Goal: Task Accomplishment & Management: Manage account settings

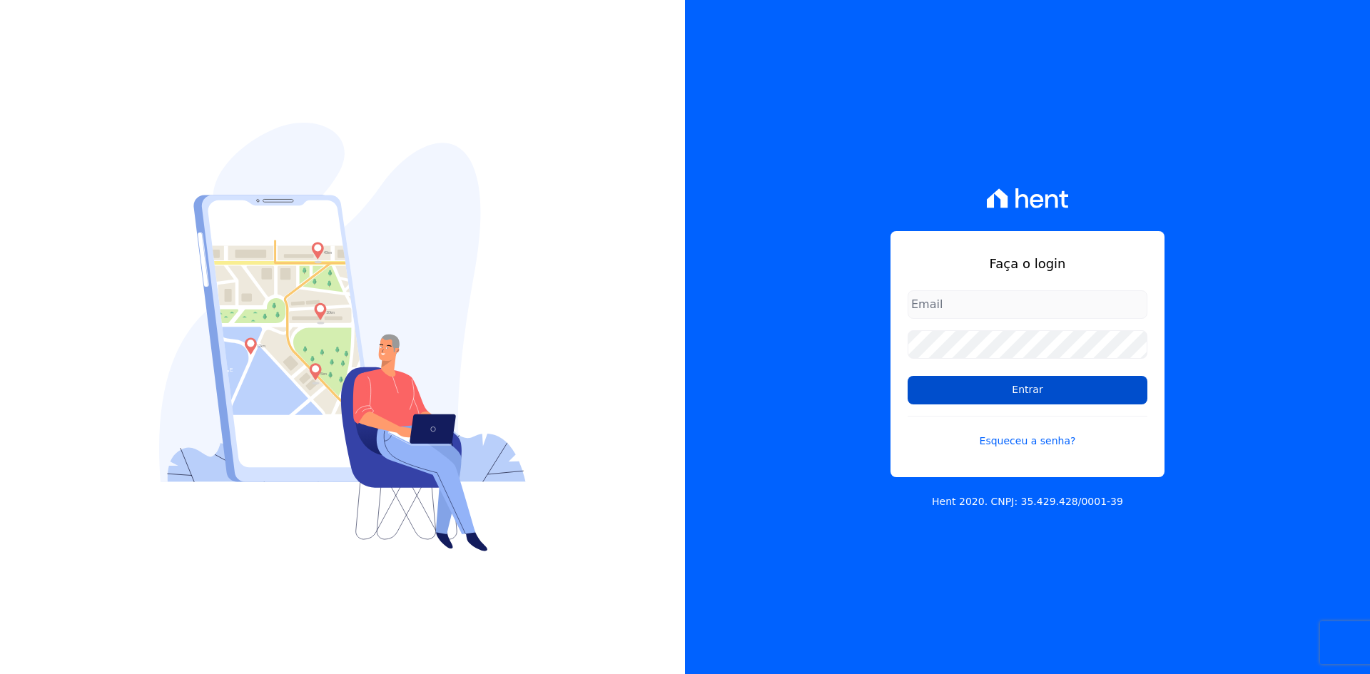
type input "[EMAIL_ADDRESS][DOMAIN_NAME]"
click at [1030, 390] on input "Entrar" at bounding box center [1028, 390] width 240 height 29
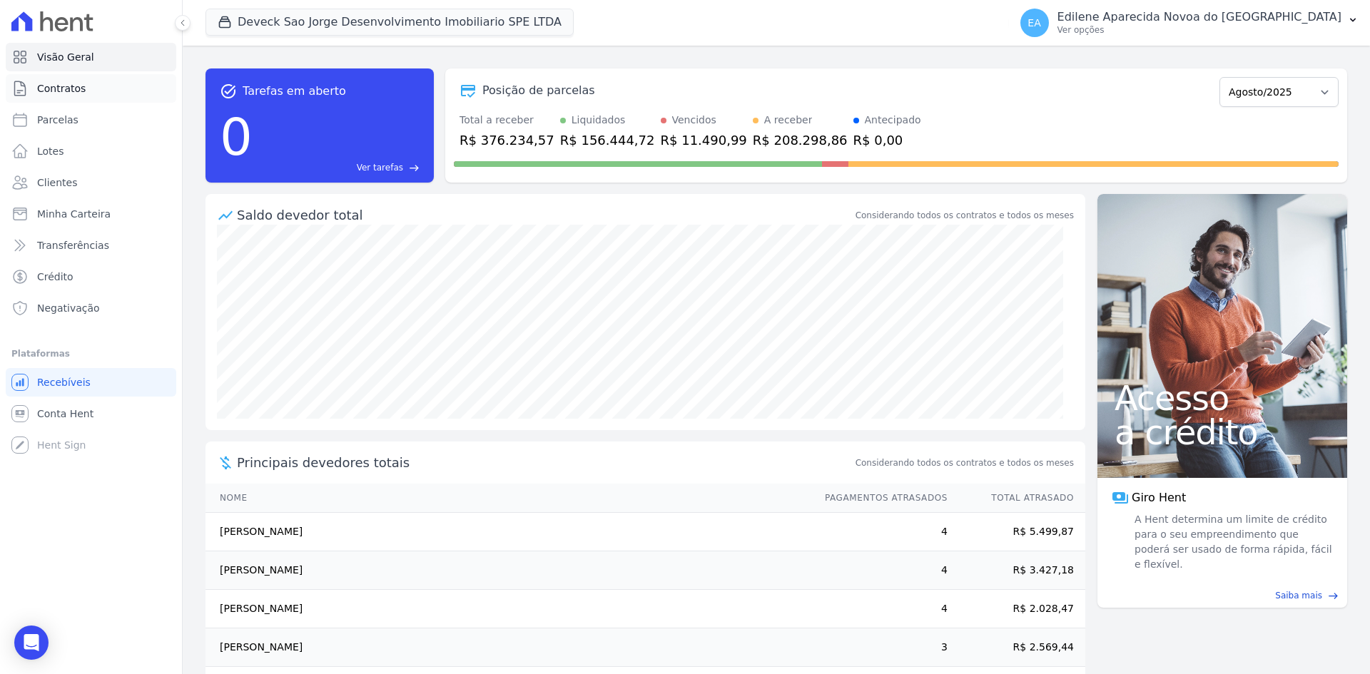
click at [64, 86] on span "Contratos" at bounding box center [61, 88] width 49 height 14
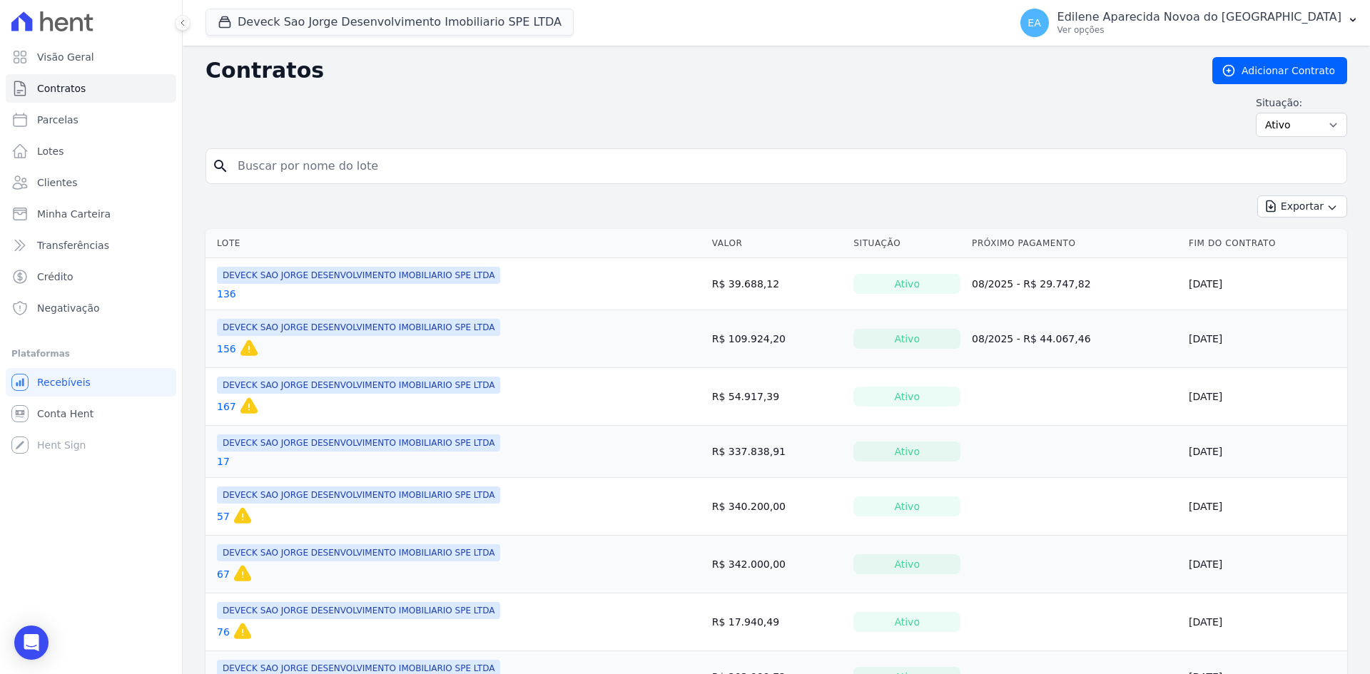
click at [321, 158] on input "search" at bounding box center [785, 166] width 1112 height 29
type input "52"
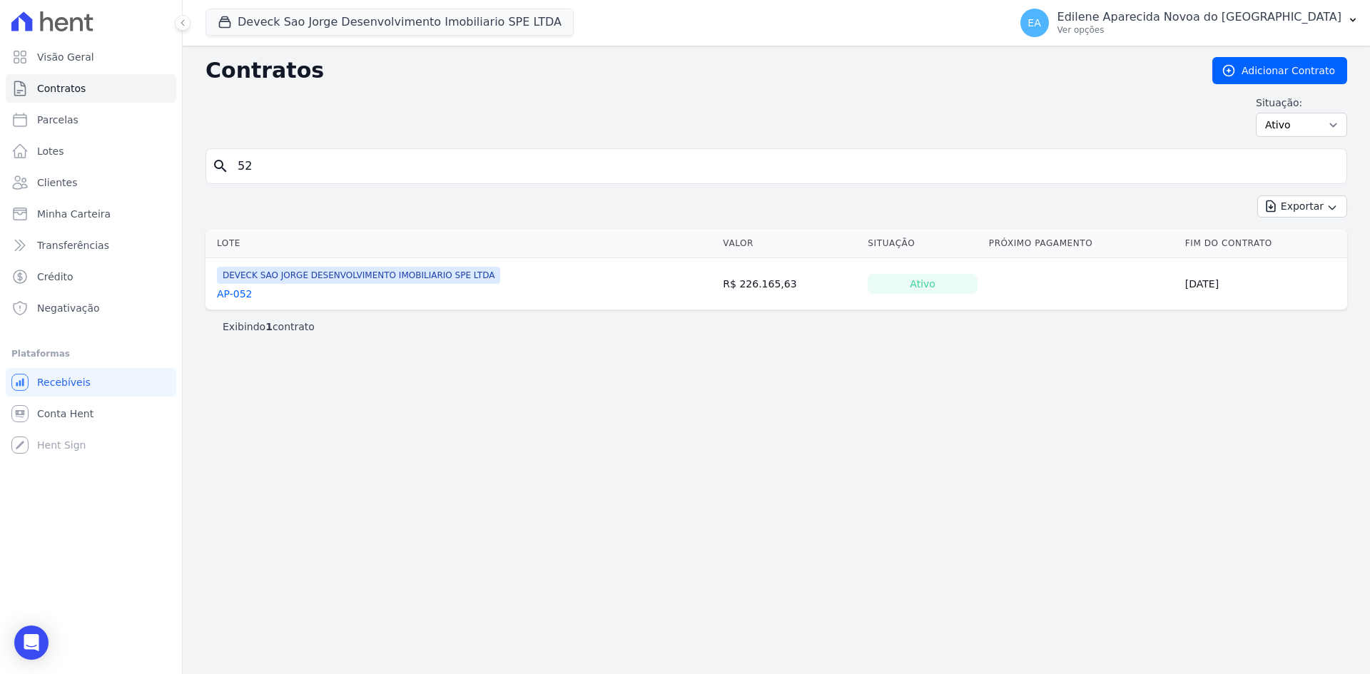
click at [243, 298] on link "AP-052" at bounding box center [235, 294] width 36 height 14
click at [244, 298] on link "AP-052" at bounding box center [235, 294] width 36 height 14
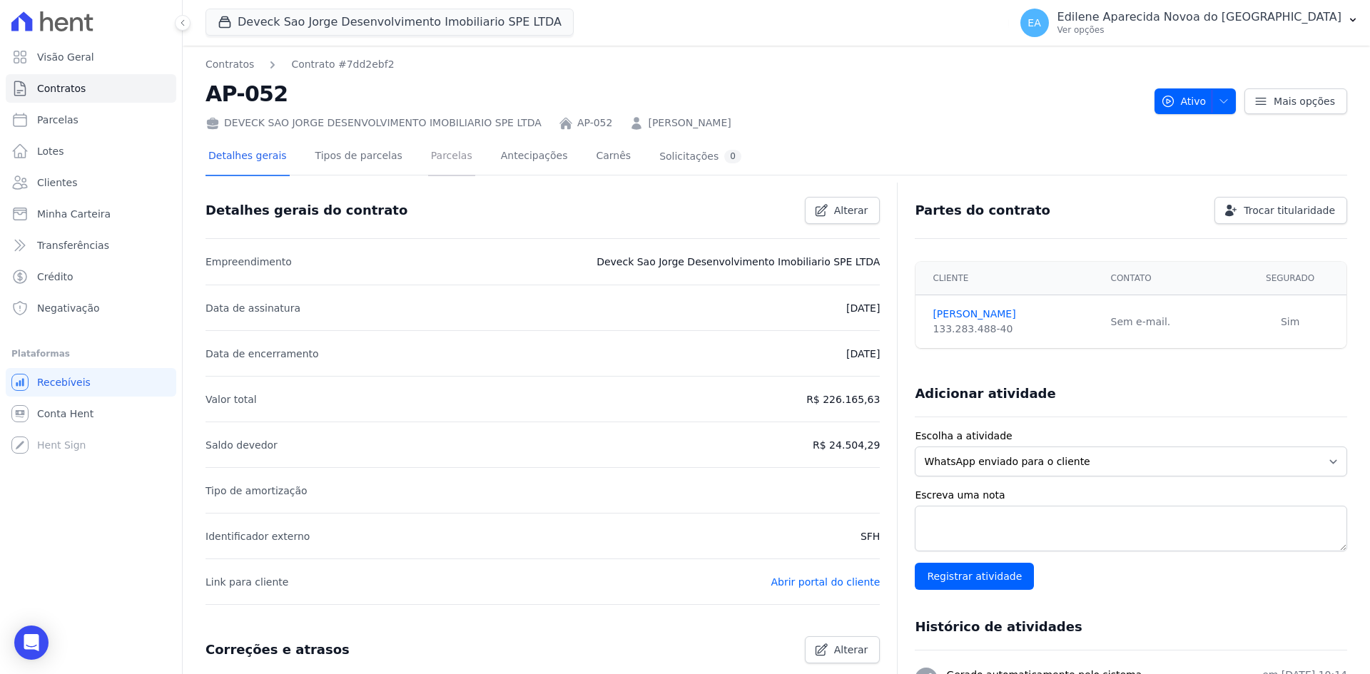
click at [429, 154] on link "Parcelas" at bounding box center [451, 157] width 47 height 38
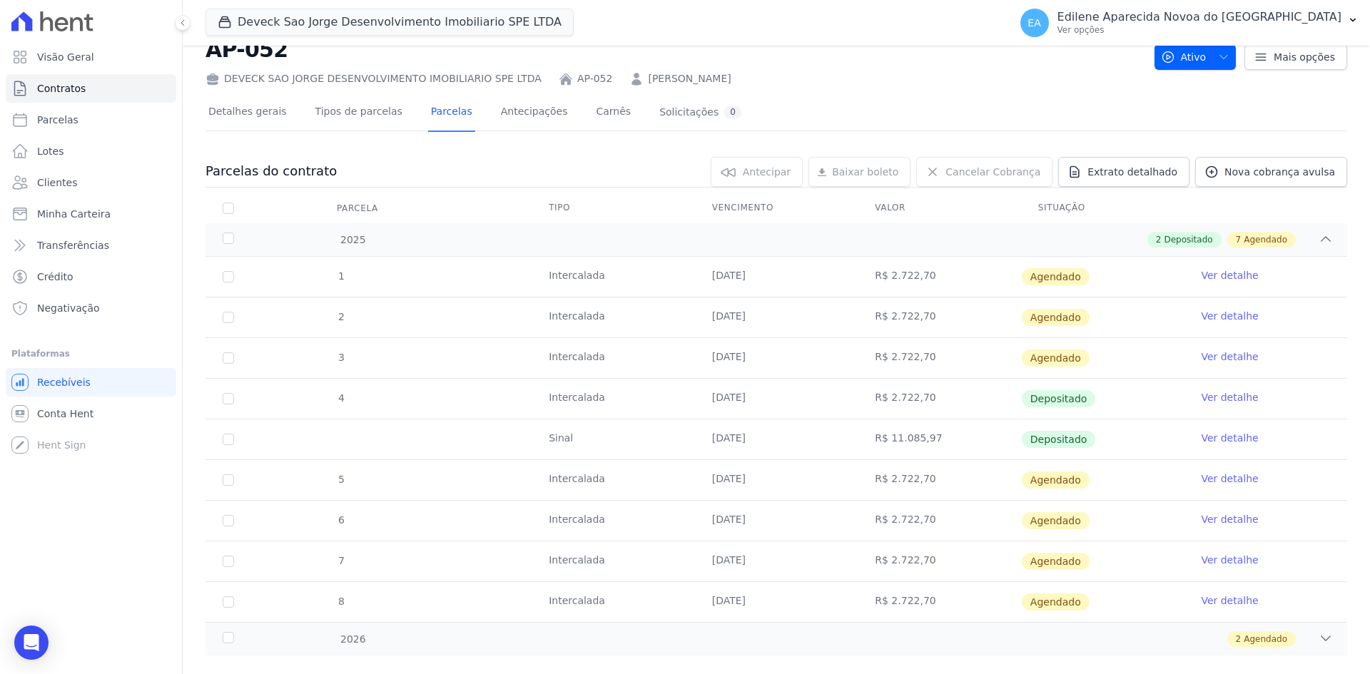
scroll to position [69, 0]
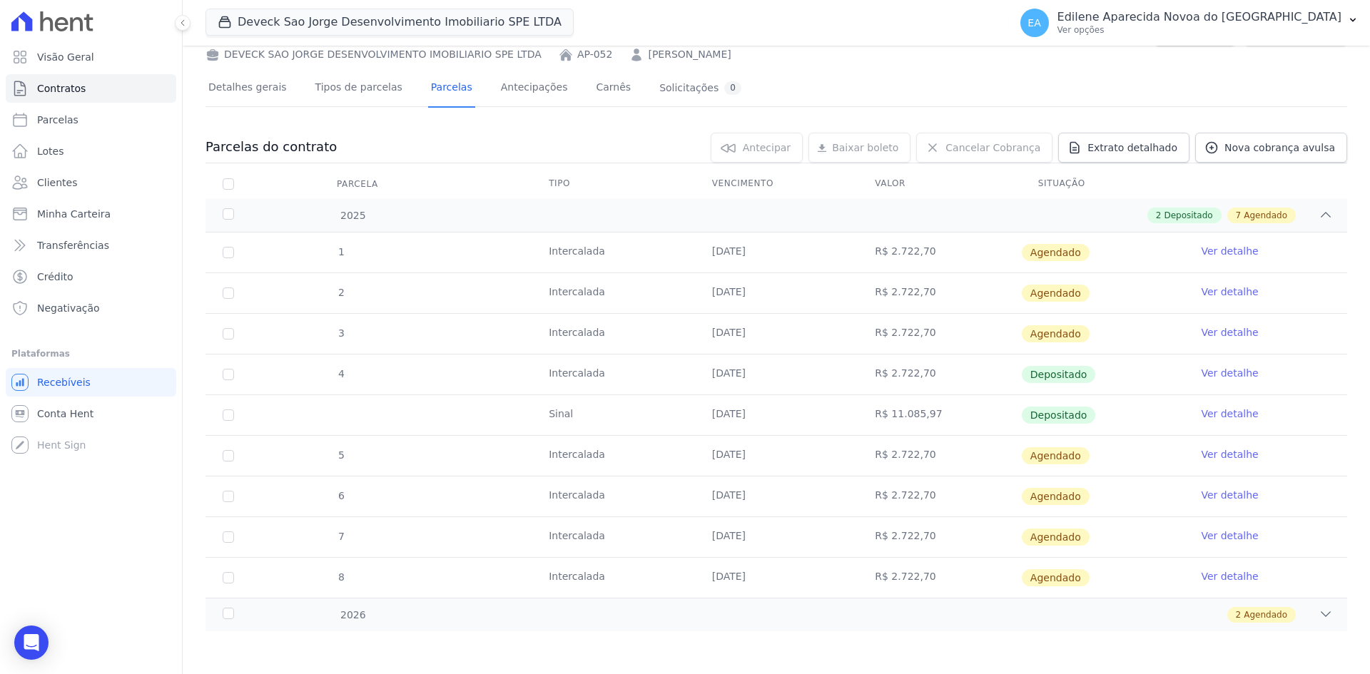
click at [1226, 454] on link "Ver detalhe" at bounding box center [1229, 454] width 57 height 14
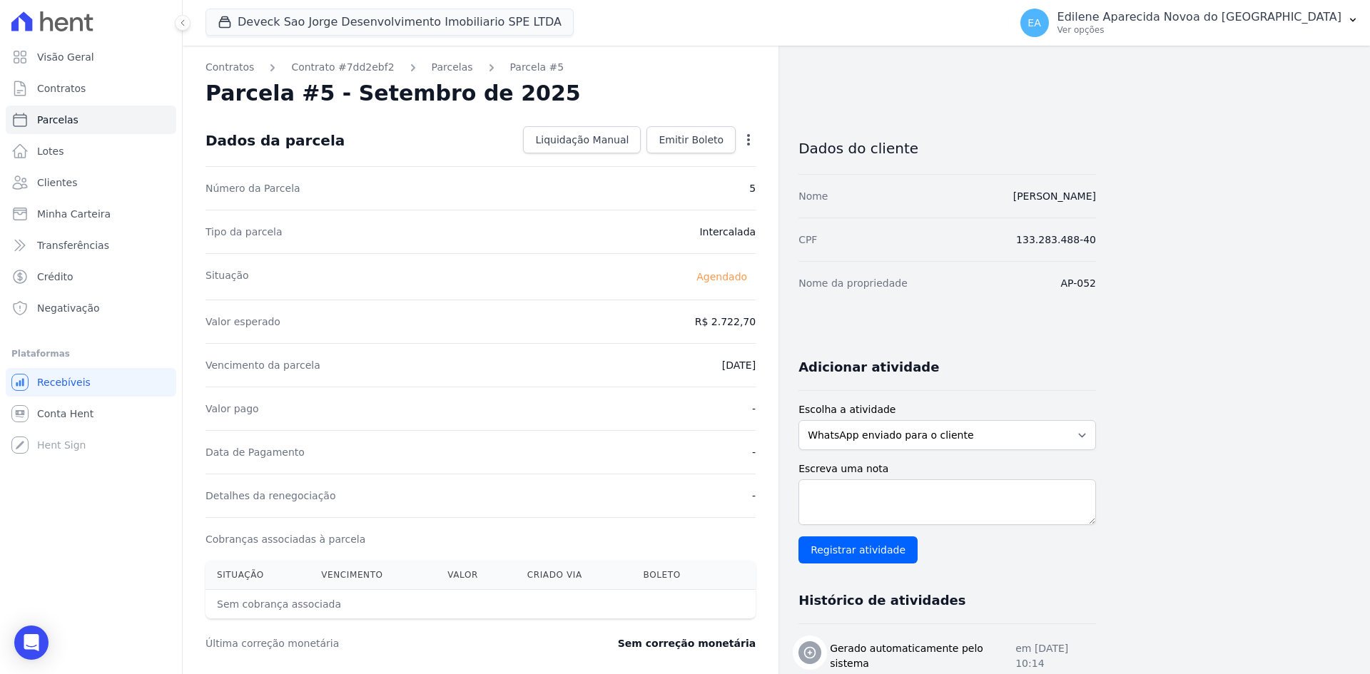
click at [749, 141] on icon "button" at bounding box center [749, 140] width 14 height 14
click at [661, 186] on link "Antecipar" at bounding box center [687, 185] width 126 height 26
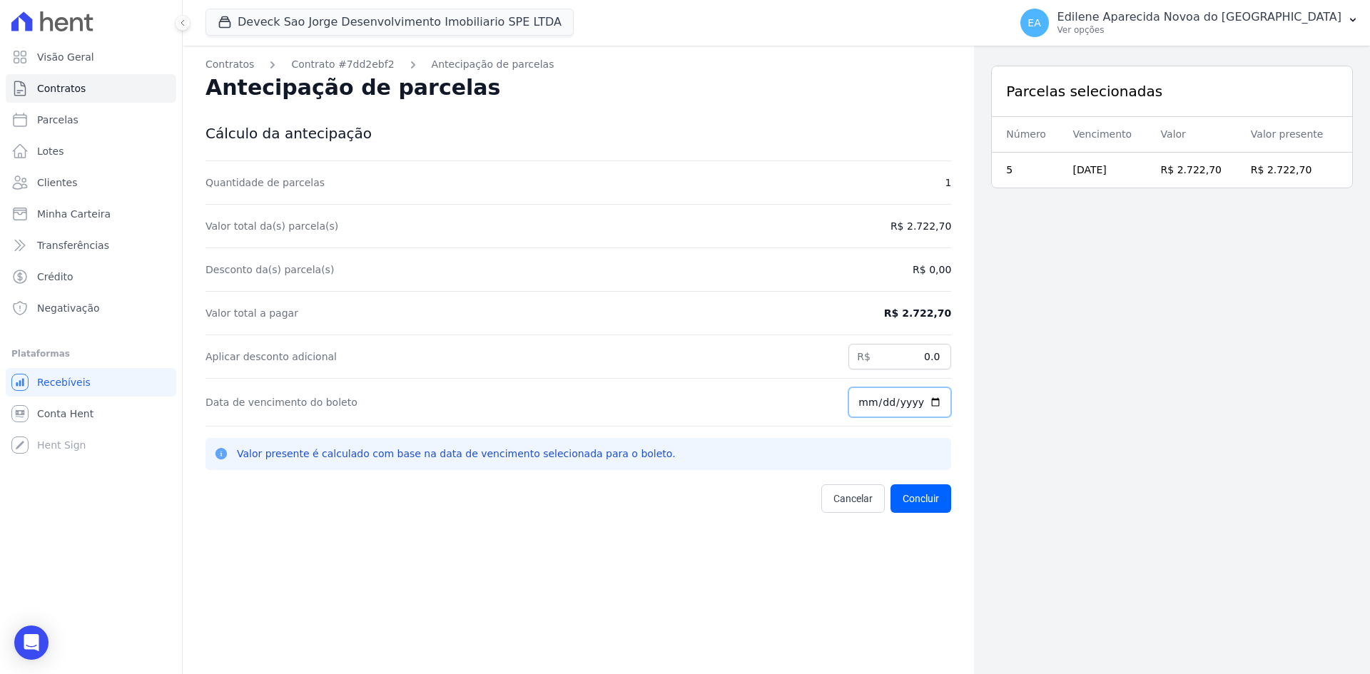
click at [910, 403] on input "2025-08-27" at bounding box center [900, 403] width 103 height 30
click at [916, 403] on input "2025-08-27" at bounding box center [900, 403] width 103 height 30
click at [931, 399] on input "2025-08-27" at bounding box center [900, 403] width 103 height 30
type input "2025-08-30"
click at [931, 504] on button "Concluir" at bounding box center [921, 499] width 61 height 29
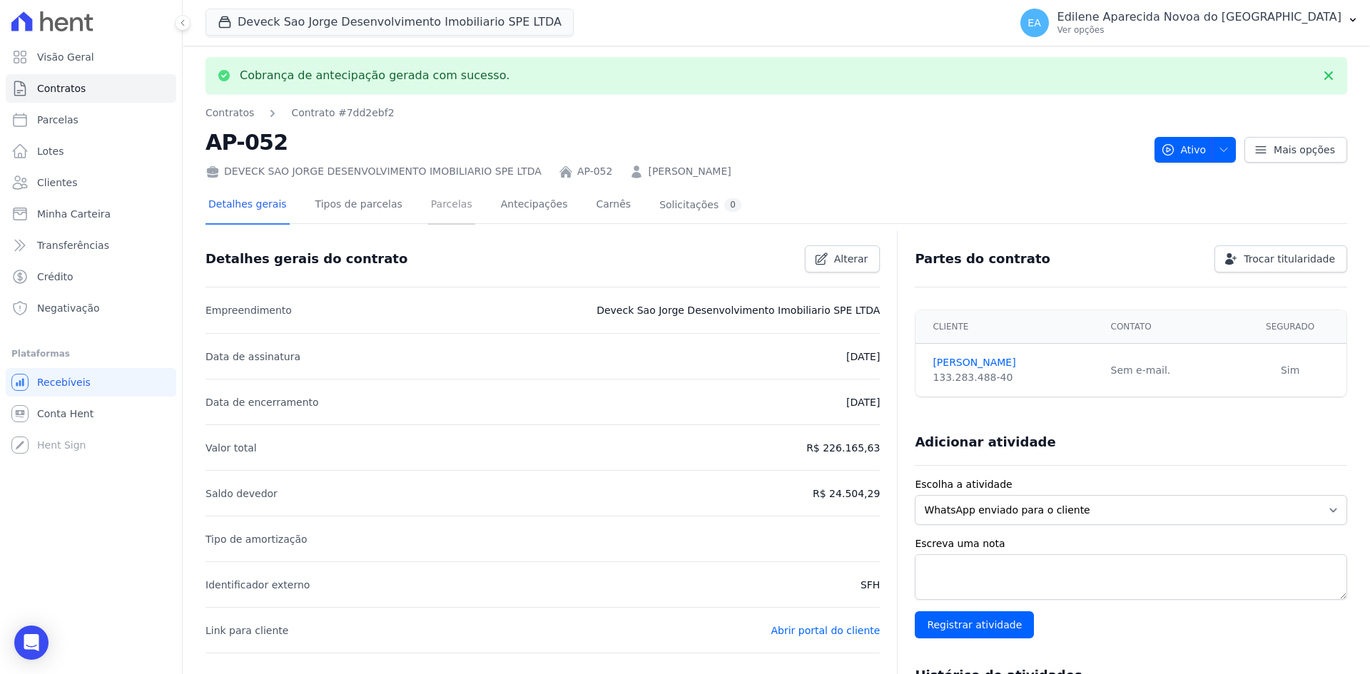
click at [434, 210] on link "Parcelas" at bounding box center [451, 206] width 47 height 38
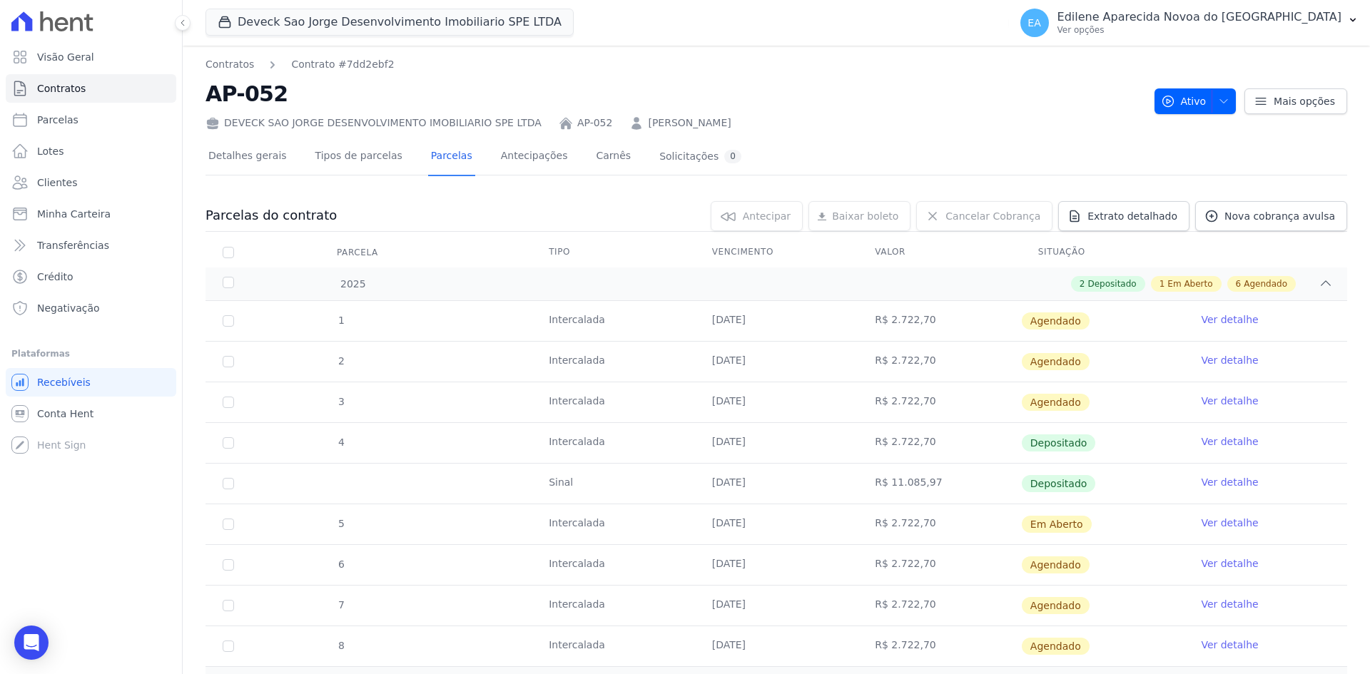
click at [1218, 524] on link "Ver detalhe" at bounding box center [1229, 523] width 57 height 14
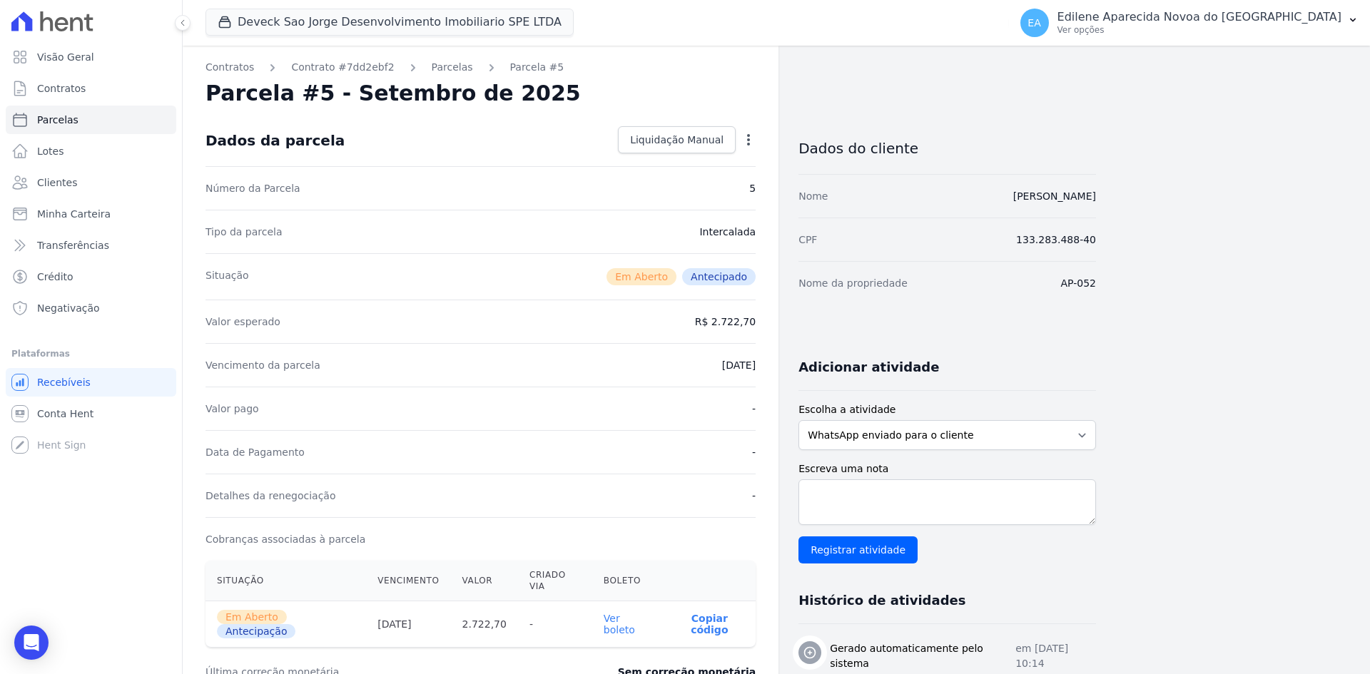
click at [635, 613] on link "Ver boleto" at bounding box center [619, 624] width 31 height 23
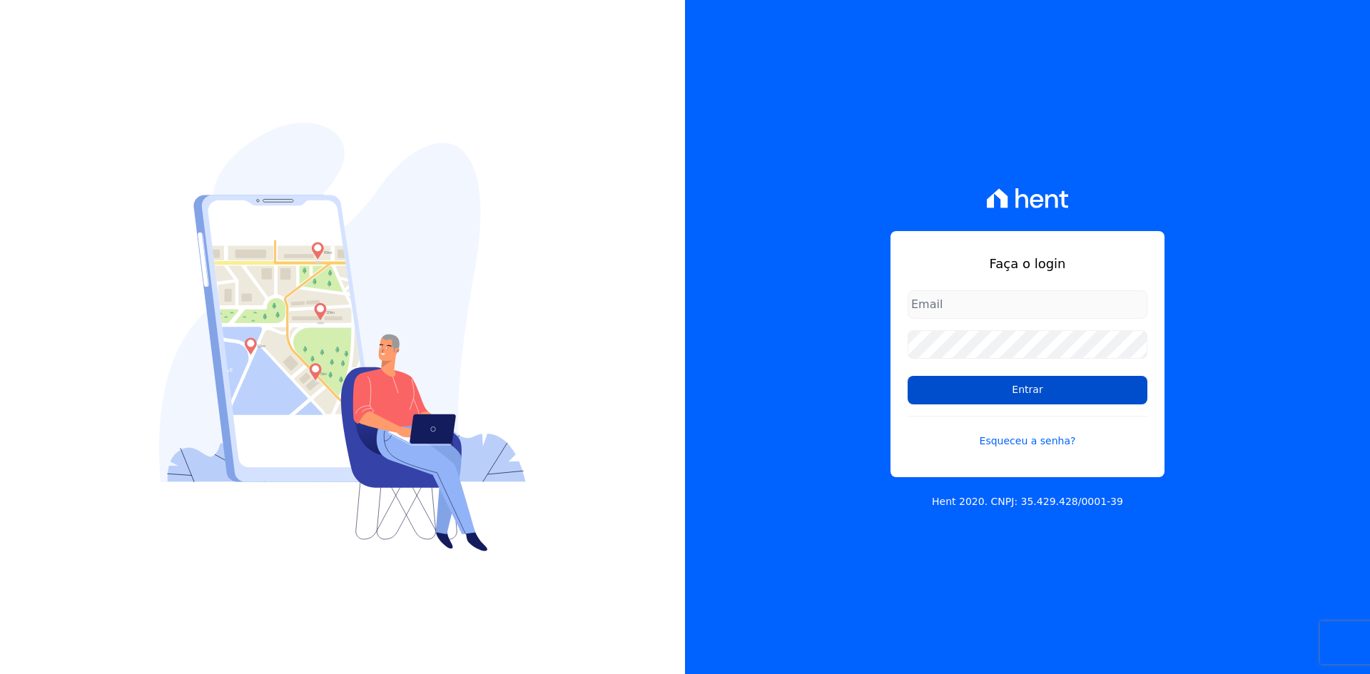
type input "[EMAIL_ADDRESS][DOMAIN_NAME]"
click at [1030, 390] on input "Entrar" at bounding box center [1028, 390] width 240 height 29
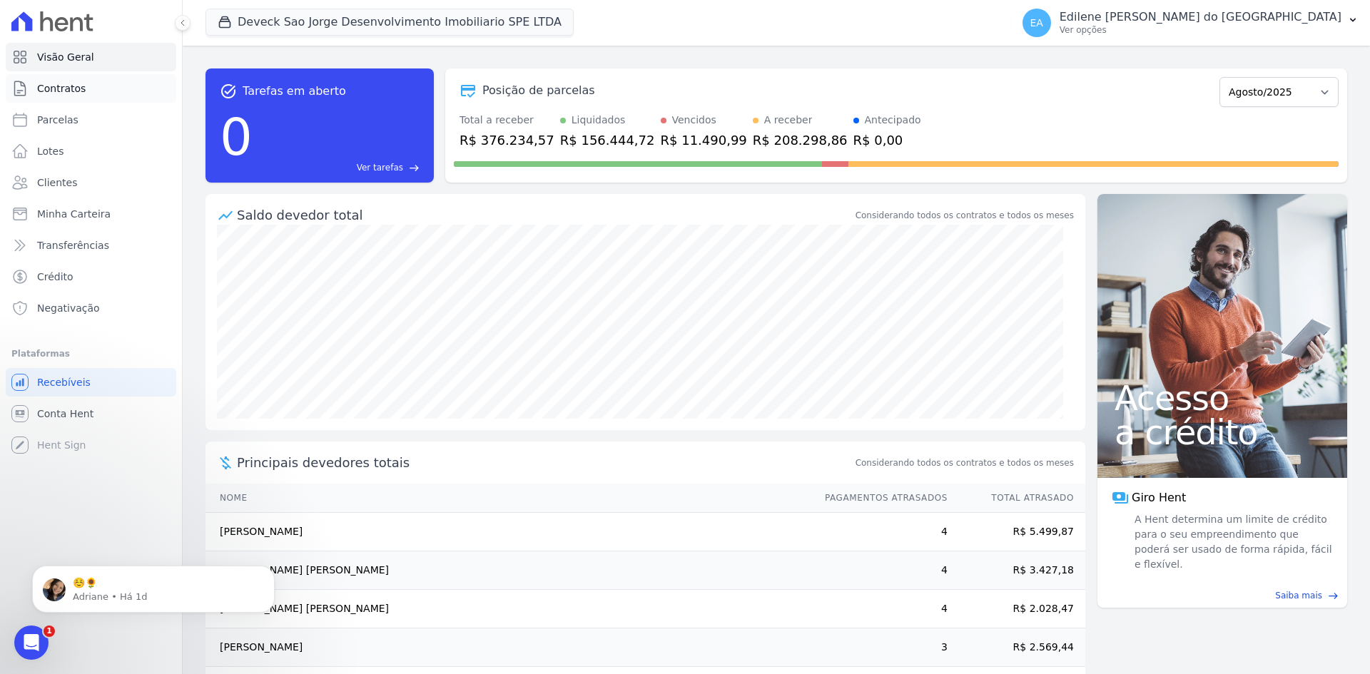
click at [58, 84] on span "Contratos" at bounding box center [61, 88] width 49 height 14
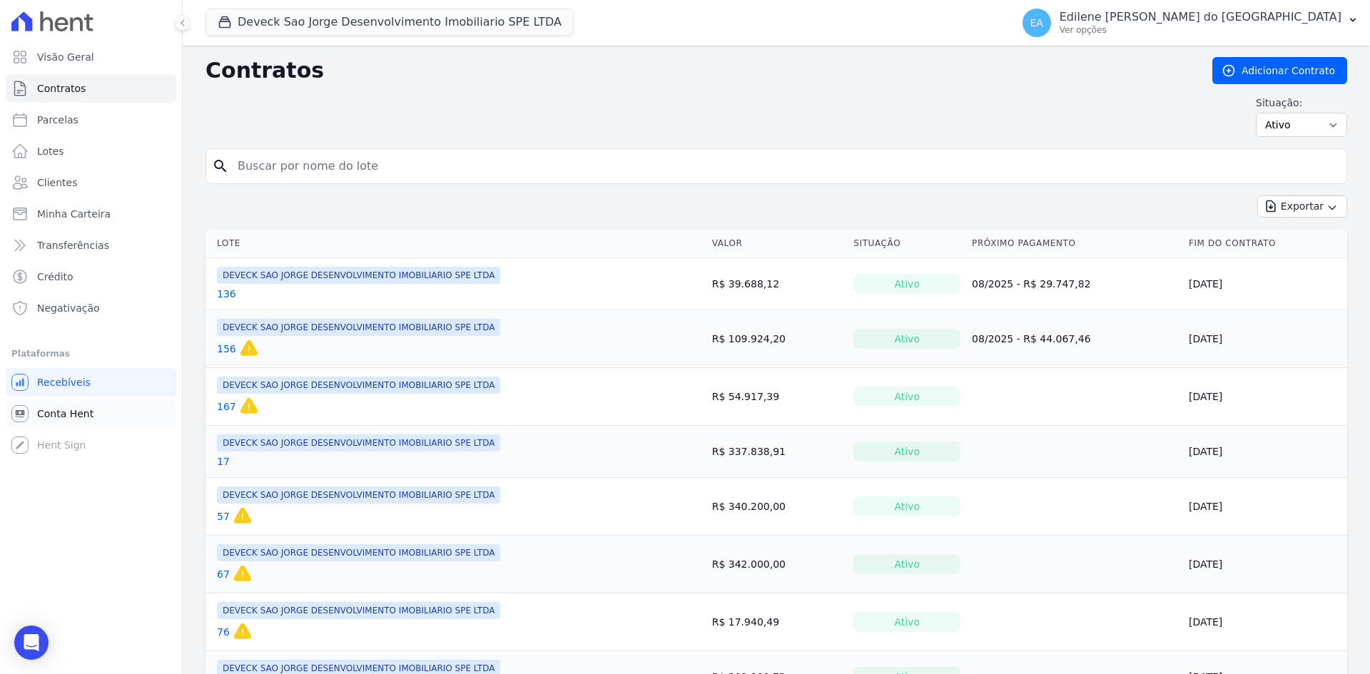
click at [67, 409] on span "Conta Hent" at bounding box center [65, 414] width 56 height 14
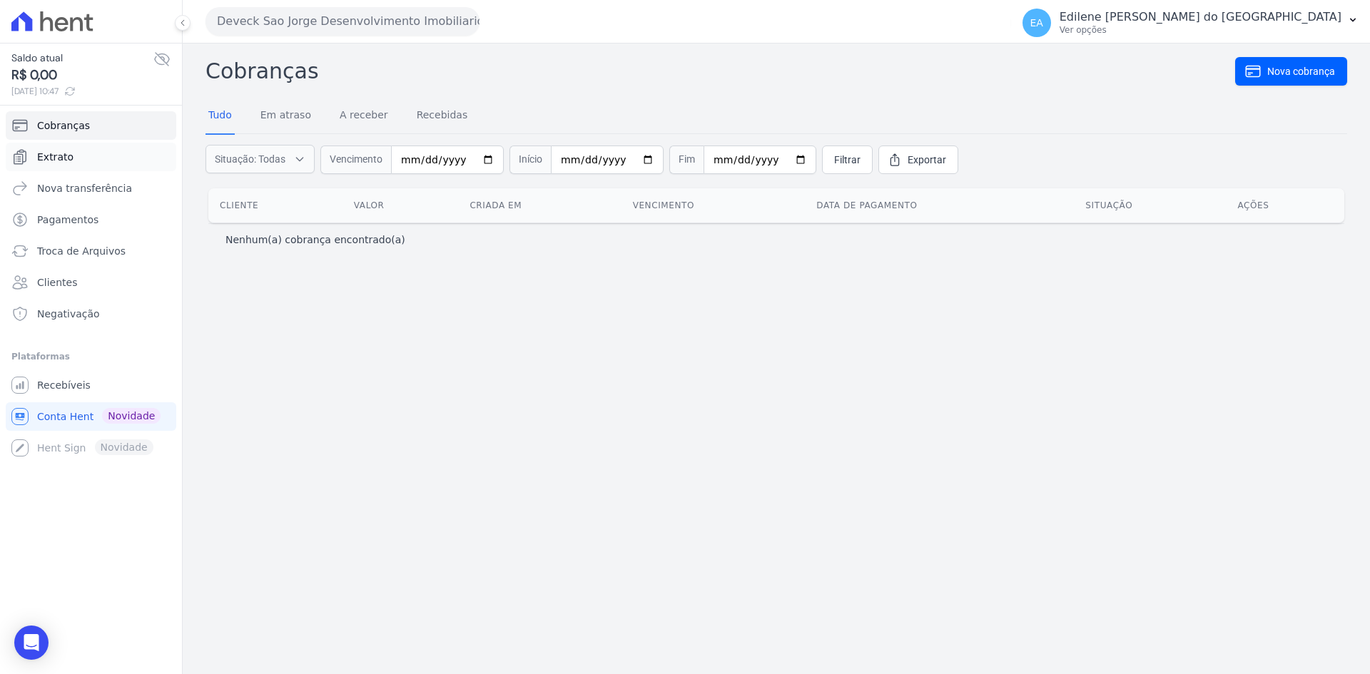
drag, startPoint x: 44, startPoint y: 158, endPoint x: 111, endPoint y: 175, distance: 68.5
click at [45, 157] on span "Extrato" at bounding box center [55, 157] width 36 height 14
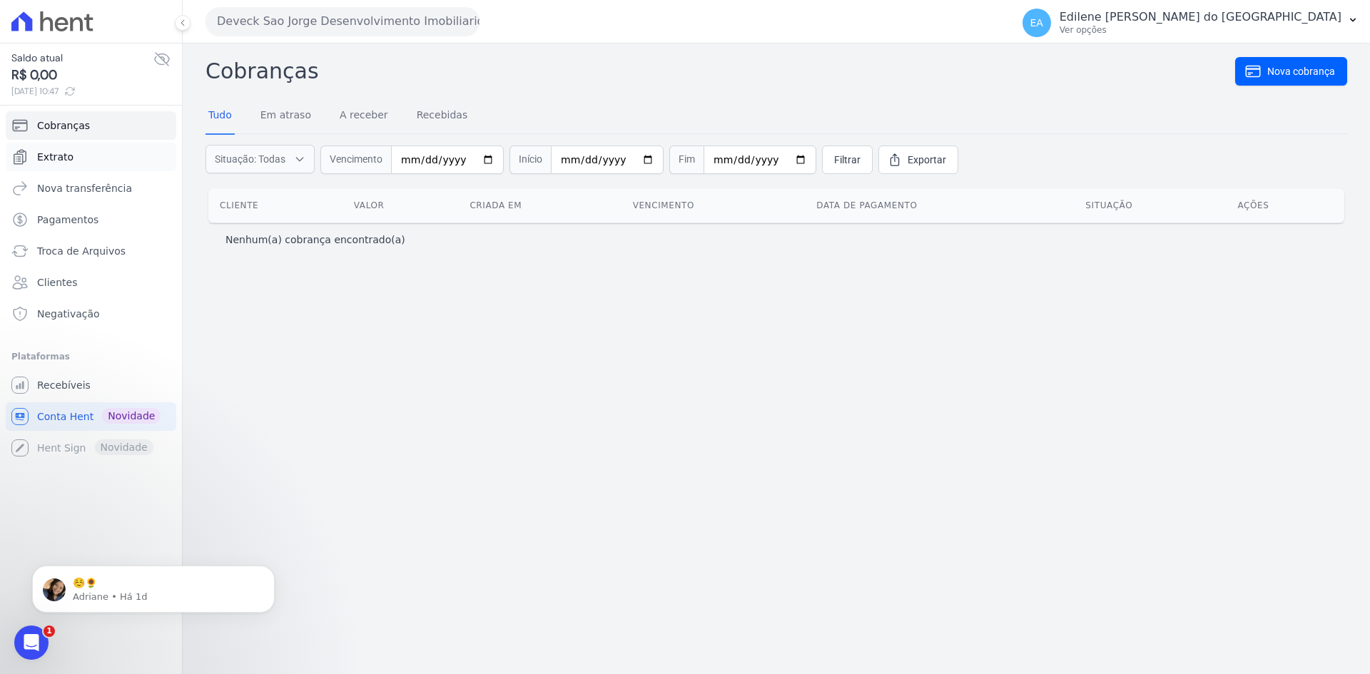
click at [74, 157] on link "Extrato" at bounding box center [91, 157] width 171 height 29
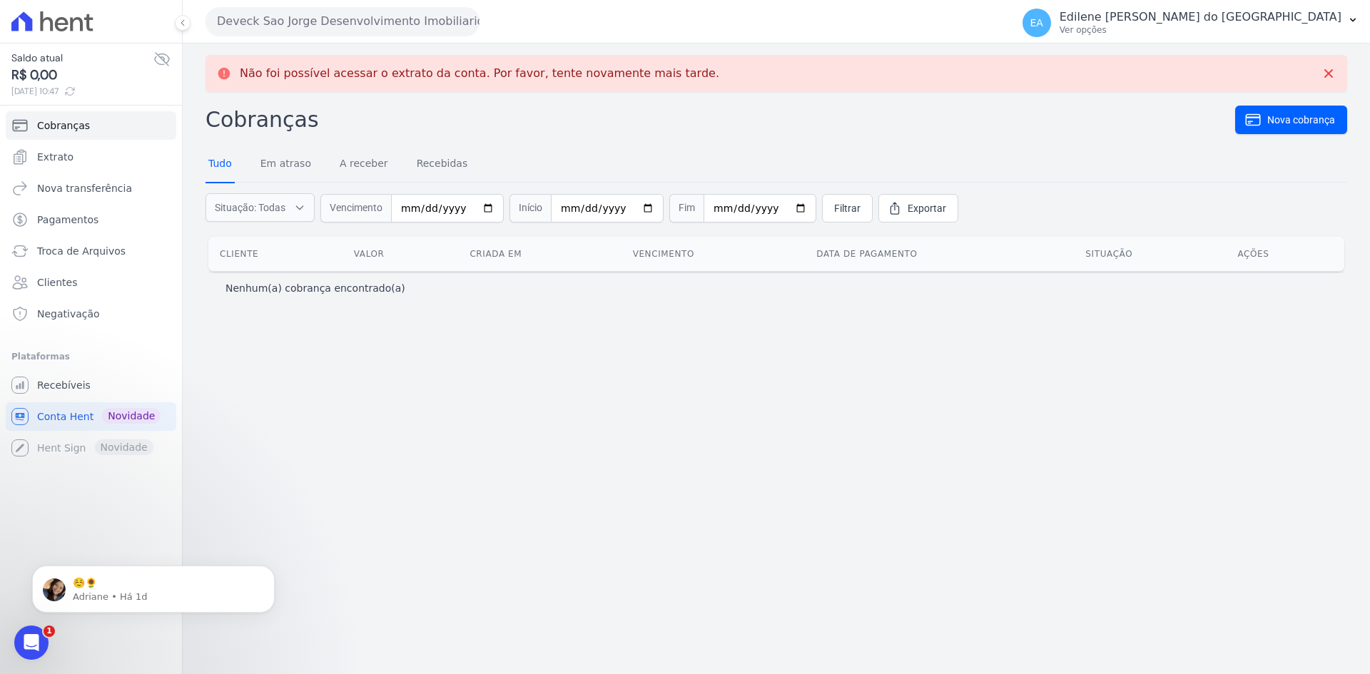
click at [224, 163] on link "Tudo" at bounding box center [220, 164] width 29 height 37
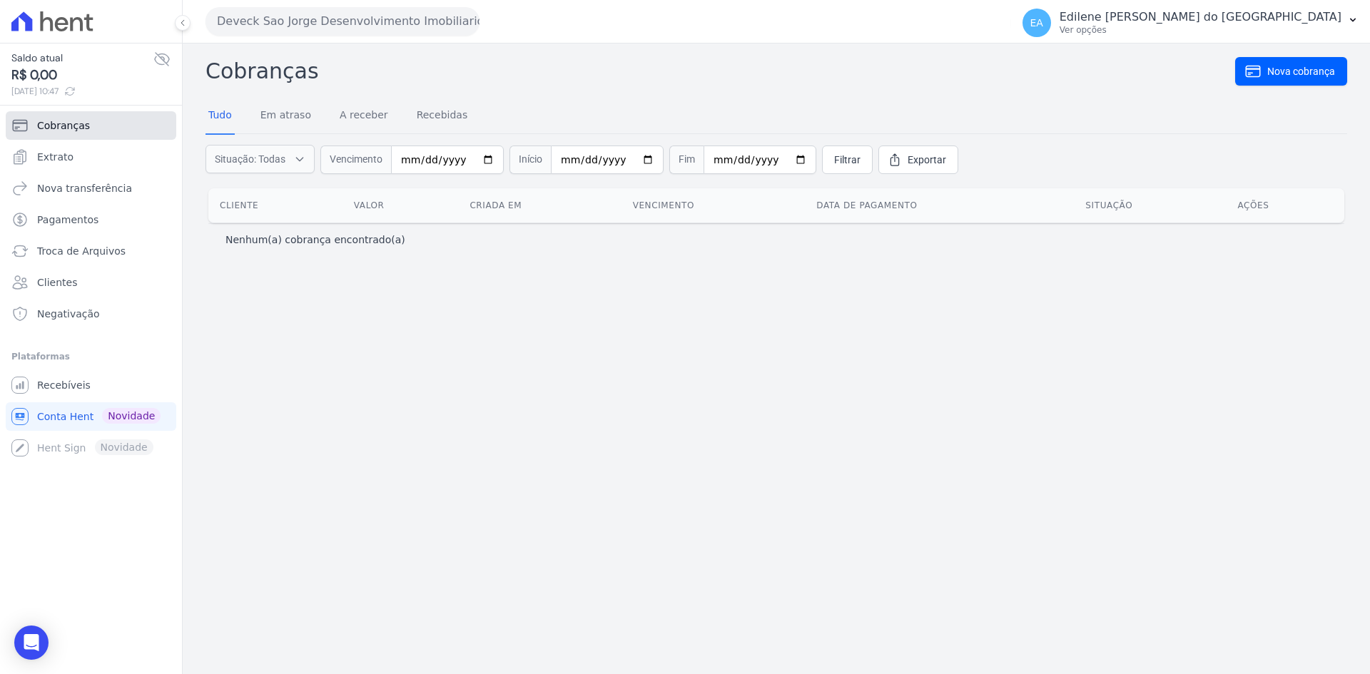
click at [66, 126] on span "Cobranças" at bounding box center [63, 125] width 53 height 14
click at [79, 385] on span "Recebíveis" at bounding box center [64, 385] width 54 height 14
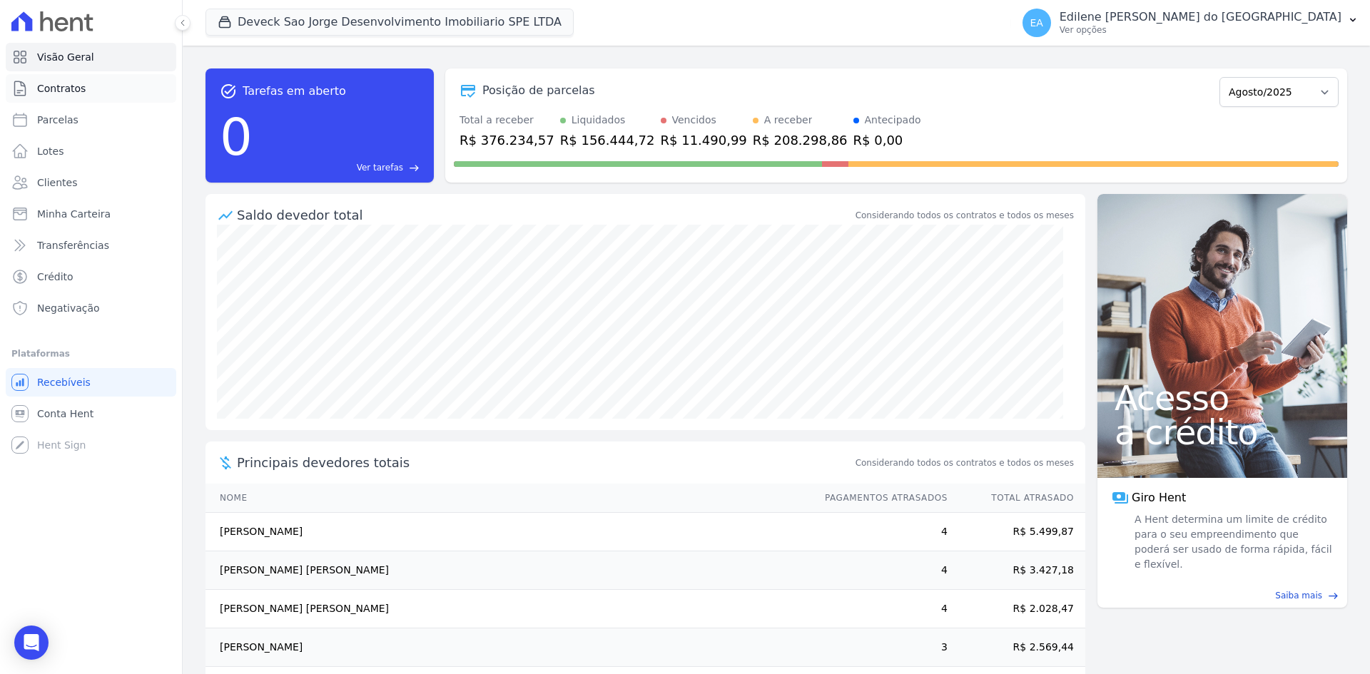
click at [65, 81] on span "Contratos" at bounding box center [61, 88] width 49 height 14
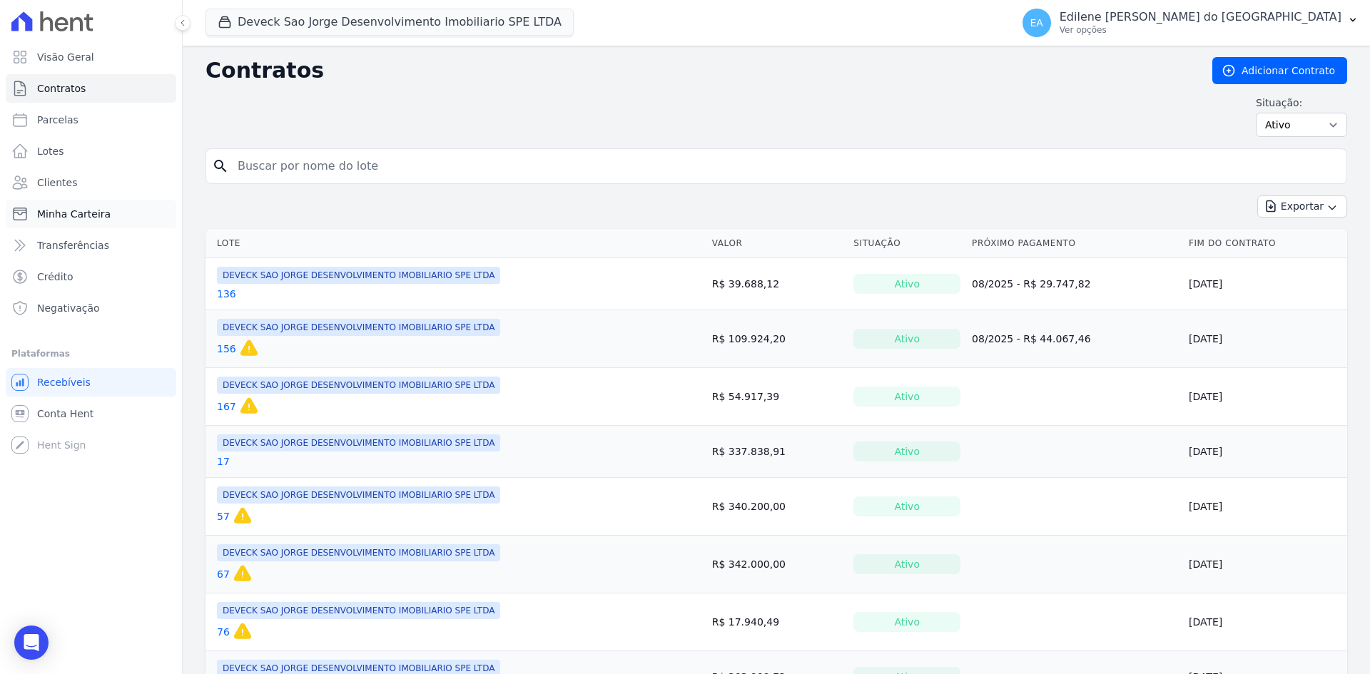
click at [84, 211] on span "Minha Carteira" at bounding box center [74, 214] width 74 height 14
click at [59, 115] on span "Parcelas" at bounding box center [57, 120] width 41 height 14
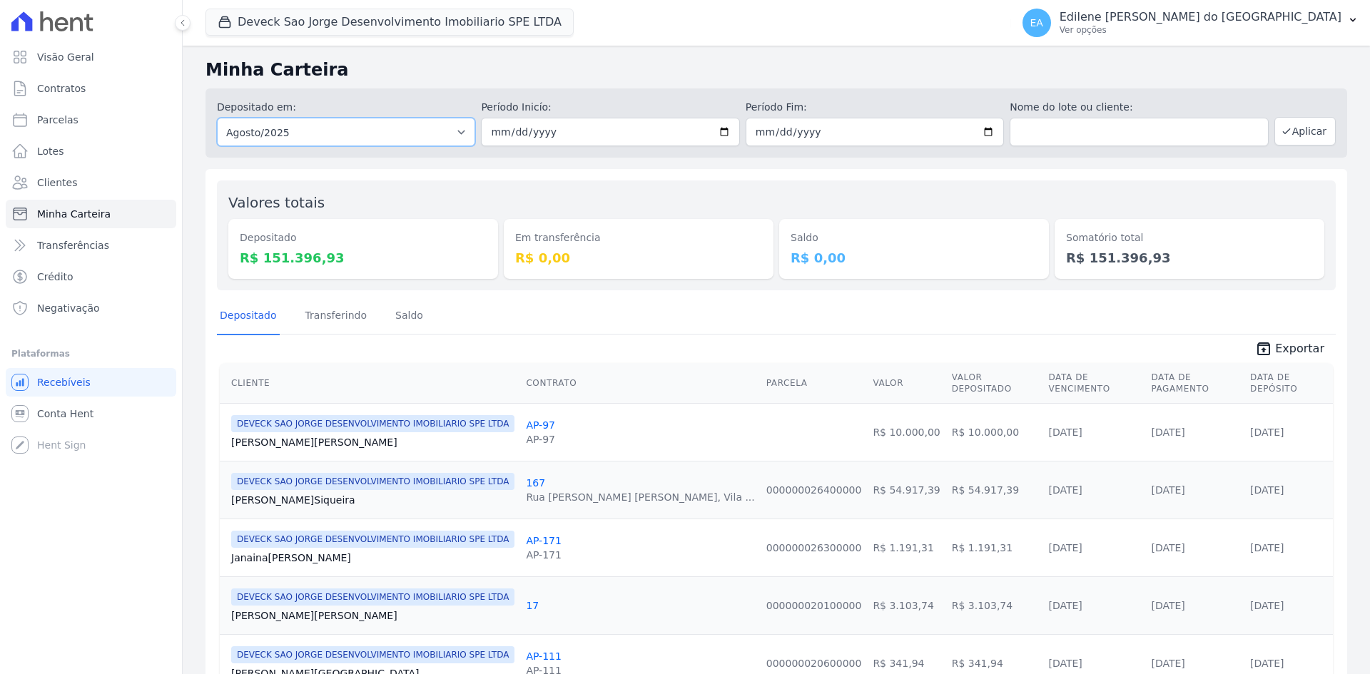
click at [457, 133] on select "Todos os meses Outubro/2024 Novembro/2024 Dezembro/2024 Janeiro/2025 Fevereiro/…" at bounding box center [346, 132] width 258 height 29
select select "07/2025"
click at [217, 118] on select "Todos os meses Outubro/2024 Novembro/2024 Dezembro/2024 Janeiro/2025 Fevereiro/…" at bounding box center [346, 132] width 258 height 29
click at [1297, 130] on button "Aplicar" at bounding box center [1305, 131] width 61 height 29
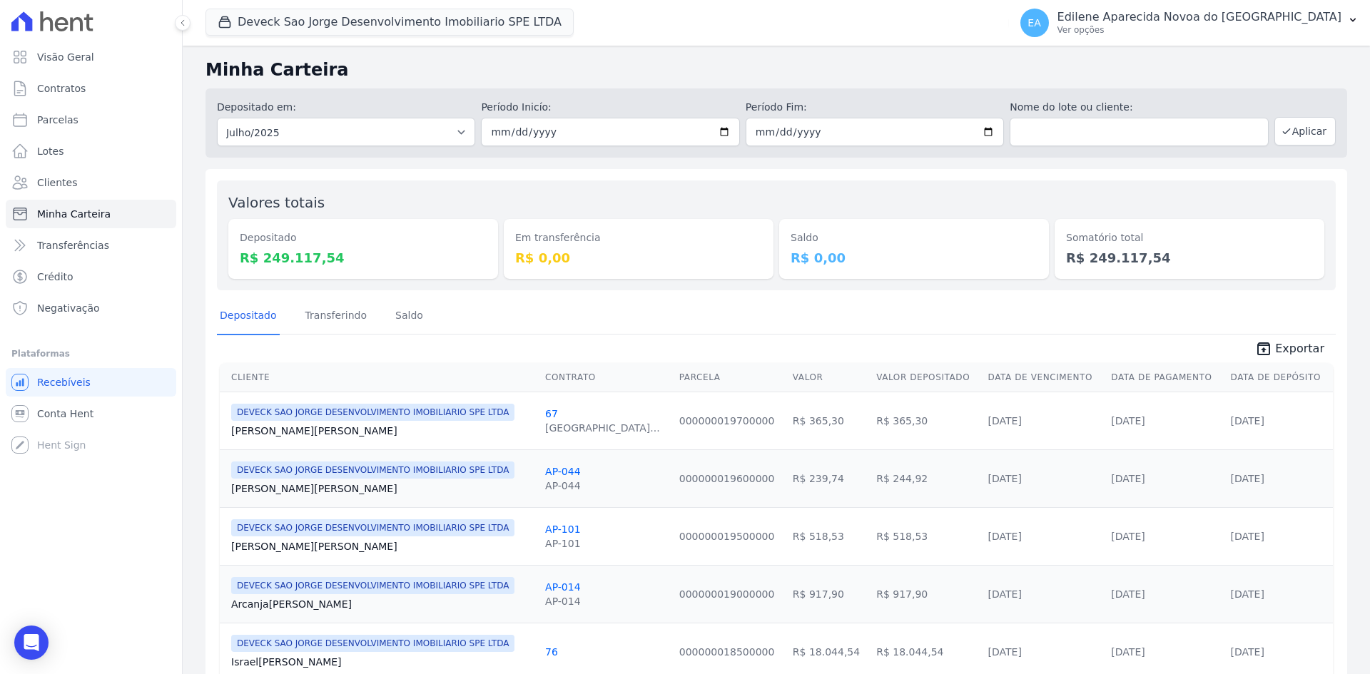
click at [360, 252] on dd "R$ 249.117,54" at bounding box center [363, 257] width 247 height 19
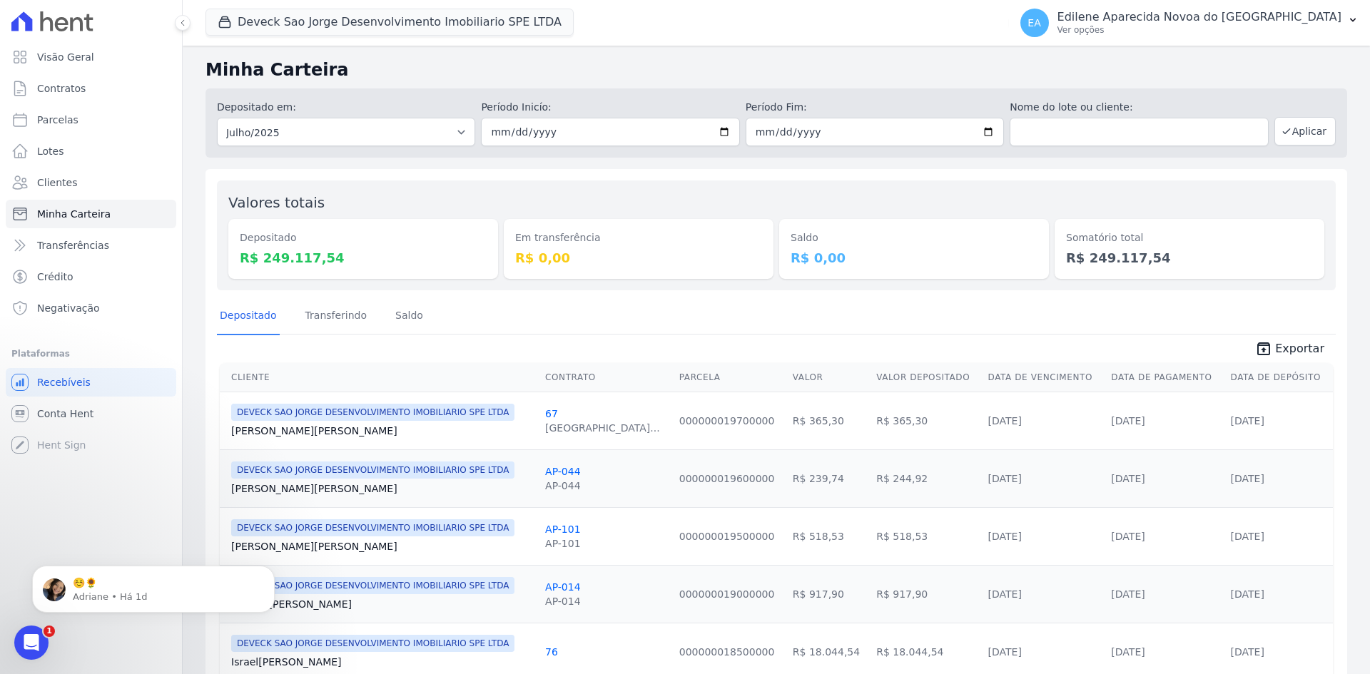
click at [1297, 351] on span "Exportar" at bounding box center [1299, 348] width 49 height 17
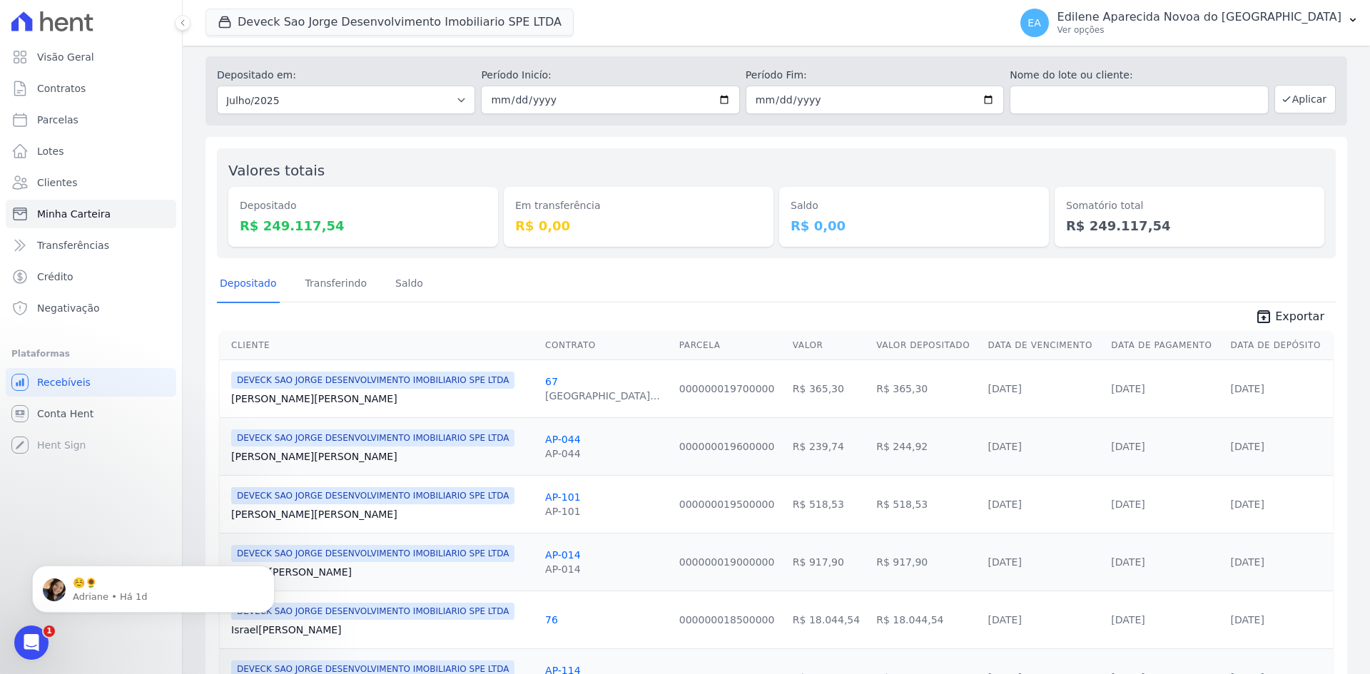
scroll to position [26, 0]
